Goal: Go to known website: Access a specific website the user already knows

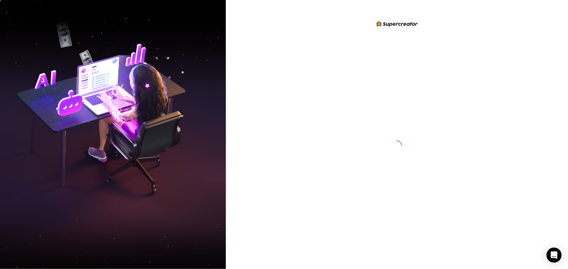
click at [245, 48] on div at bounding box center [397, 134] width 342 height 269
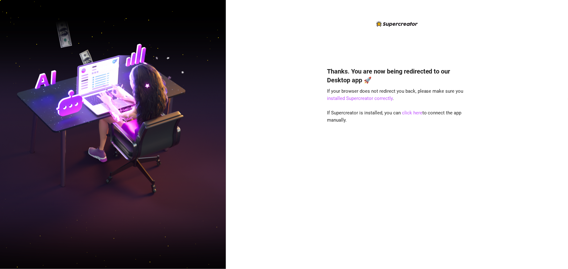
click at [233, 46] on div "Thanks. You are now being redirected to our Desktop app 🚀 If your browser does …" at bounding box center [397, 134] width 342 height 269
click at [413, 111] on link "click here" at bounding box center [412, 113] width 20 height 6
